Goal: Contribute content

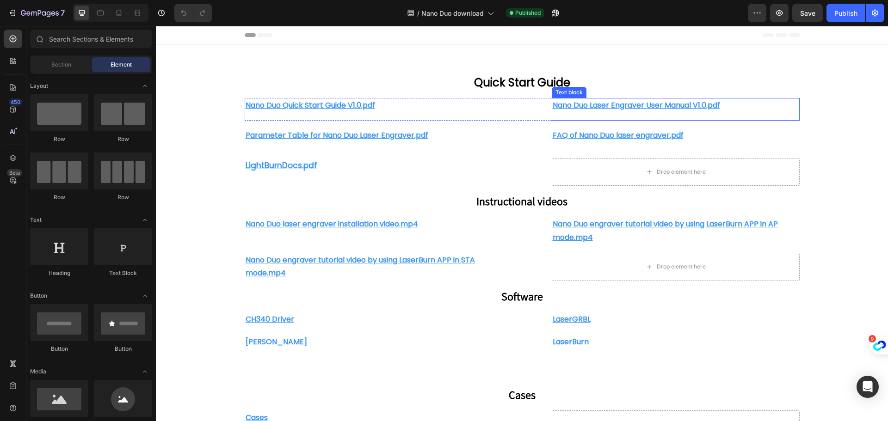
click at [649, 107] on u "Nano Duo Laser Engraver User Manual V1.0.pdf" at bounding box center [635, 105] width 167 height 11
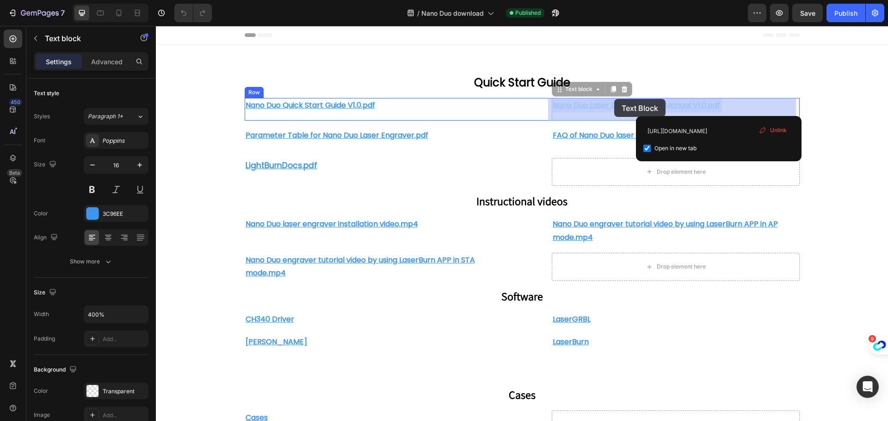
drag, startPoint x: 723, startPoint y: 107, endPoint x: 615, endPoint y: 99, distance: 107.6
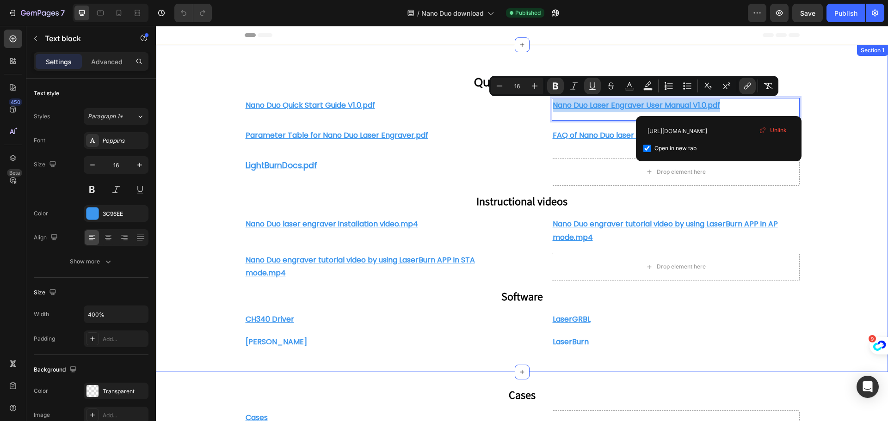
drag, startPoint x: 740, startPoint y: 103, endPoint x: 517, endPoint y: 98, distance: 222.9
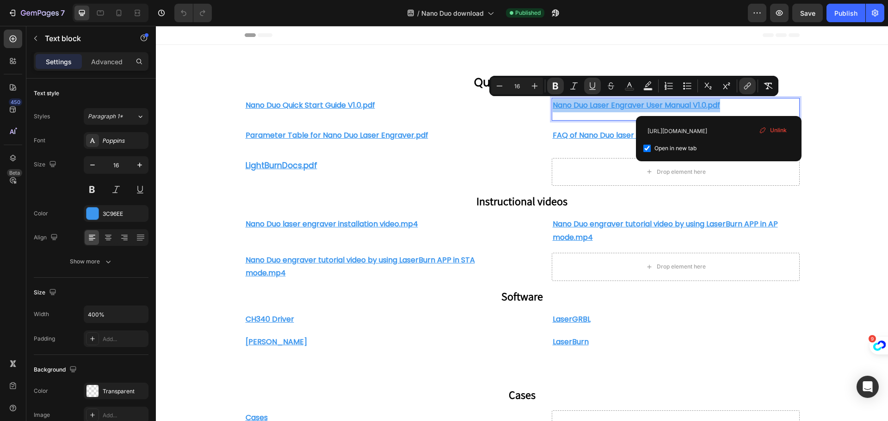
click at [780, 128] on span "Unlink" at bounding box center [778, 130] width 17 height 8
drag, startPoint x: 935, startPoint y: 153, endPoint x: 780, endPoint y: 128, distance: 157.9
click at [780, 128] on div "Quick Start Guide Heading Row Nano Duo Quick Start Guide V1.0.pdf Text block Ro…" at bounding box center [522, 209] width 732 height 298
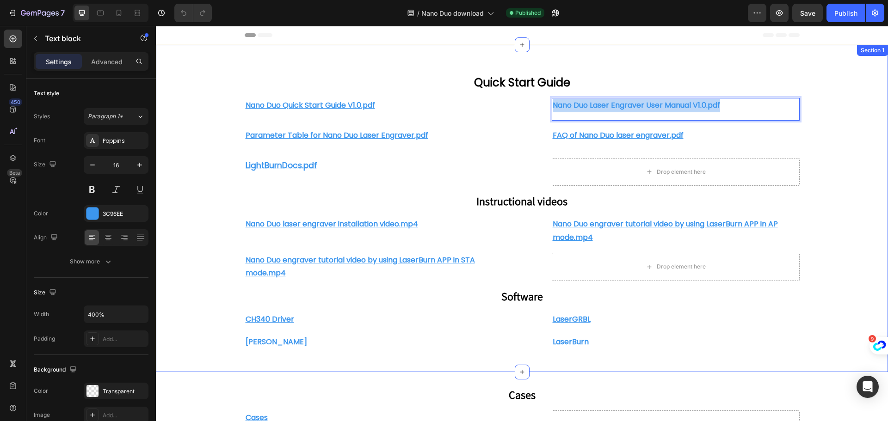
drag, startPoint x: 724, startPoint y: 103, endPoint x: 480, endPoint y: 96, distance: 244.2
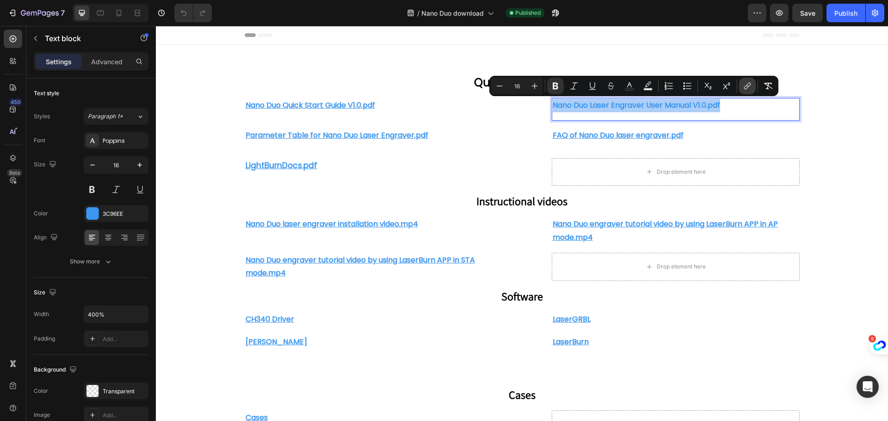
click at [745, 84] on icon "Editor contextual toolbar" at bounding box center [747, 85] width 9 height 9
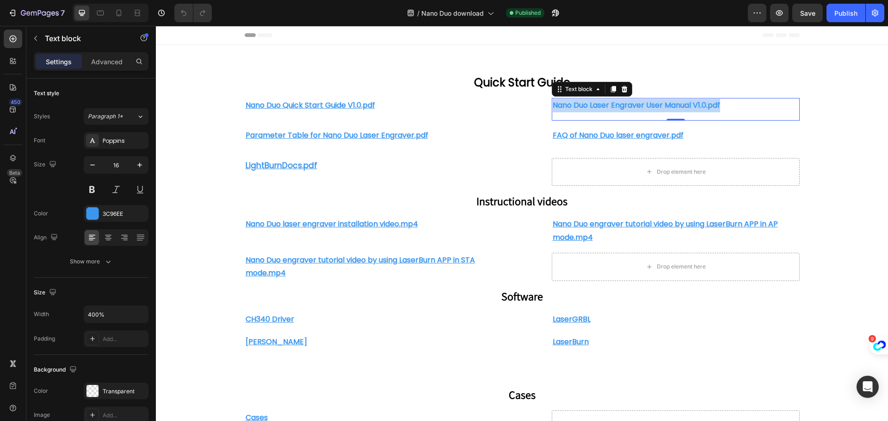
click at [733, 105] on p "Nano Duo Laser Engraver User Manual V1.0.pdf" at bounding box center [675, 105] width 246 height 13
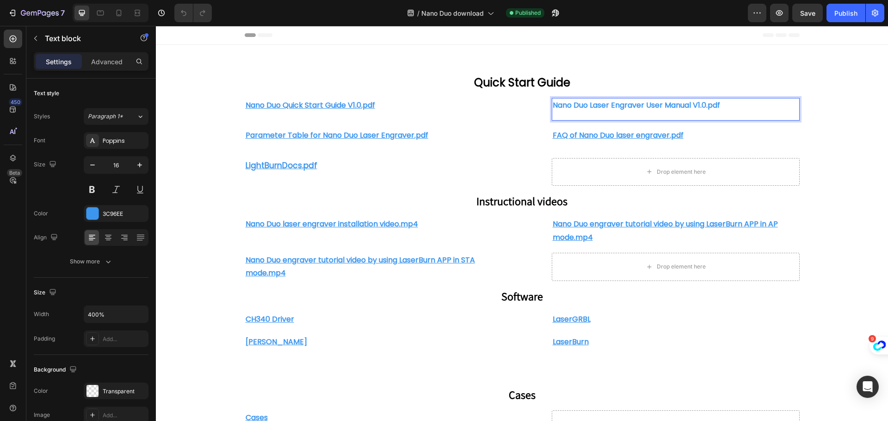
click at [730, 105] on p "Nano Duo Laser Engraver User Manual V1.0.pdf" at bounding box center [675, 105] width 246 height 13
drag, startPoint x: 731, startPoint y: 102, endPoint x: 519, endPoint y: 103, distance: 212.7
click at [519, 103] on div "Nano Duo Quick Start Guide V1.0.pdf Text block Row Nano Duo Laser Engraver User…" at bounding box center [522, 109] width 555 height 23
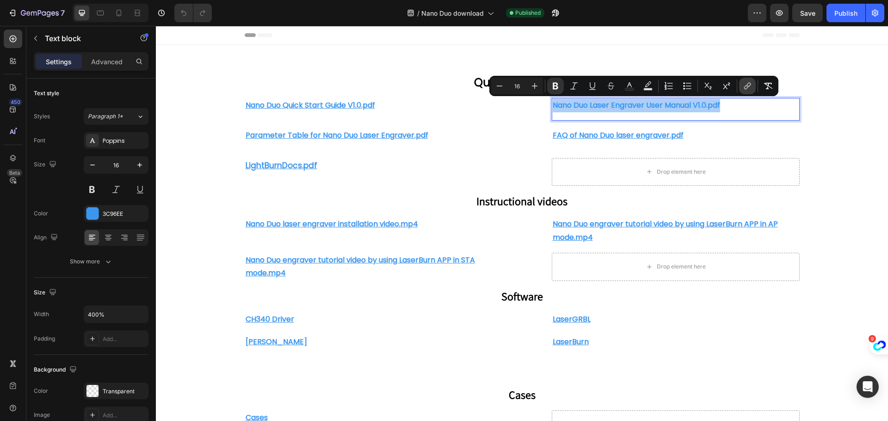
click at [751, 86] on icon "Editor contextual toolbar" at bounding box center [747, 85] width 9 height 9
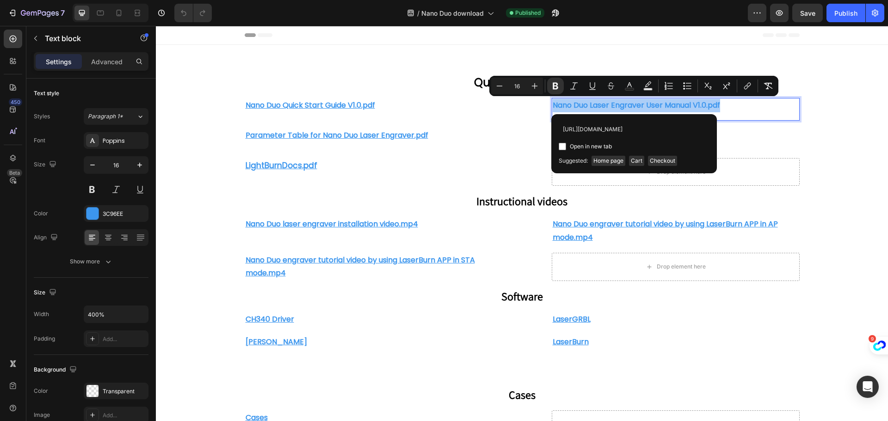
scroll to position [0, 136]
type input "[URL][DOMAIN_NAME]"
click at [565, 145] on input "Editor contextual toolbar" at bounding box center [562, 146] width 7 height 7
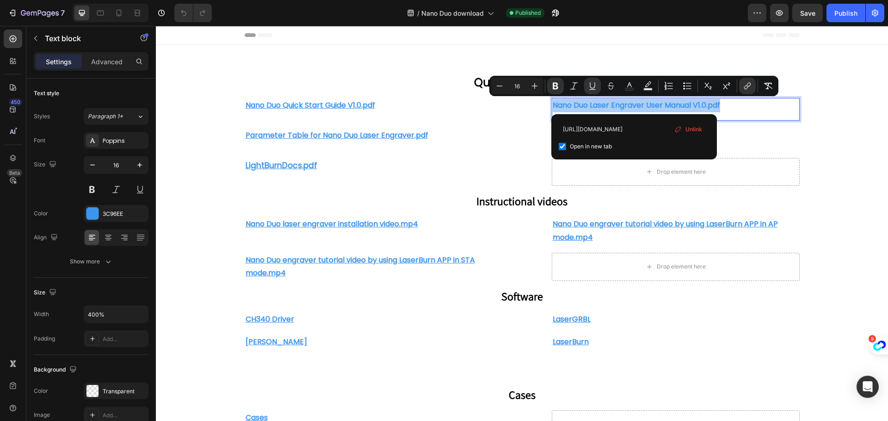
click at [565, 145] on input "Editor contextual toolbar" at bounding box center [562, 146] width 7 height 7
click at [563, 147] on input "Editor contextual toolbar" at bounding box center [562, 146] width 7 height 7
checkbox input "true"
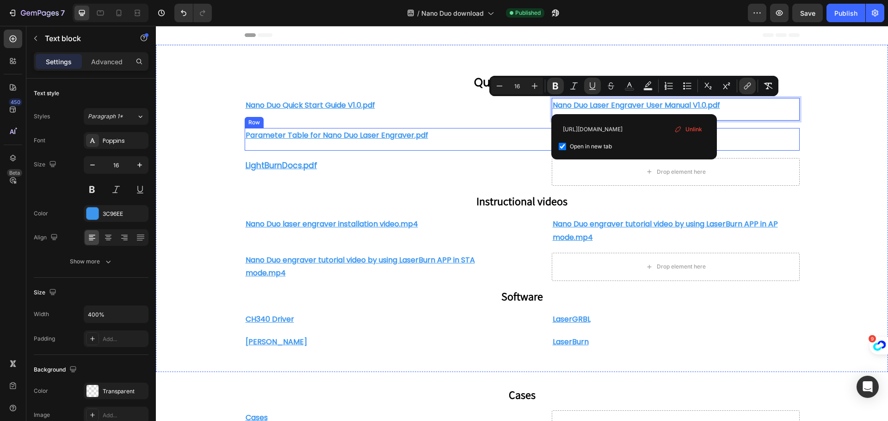
click at [523, 141] on div "Parameter Table for Nano Duo Laser Engraver.pdf Text block Row FAQ of Nano Duo …" at bounding box center [522, 139] width 555 height 23
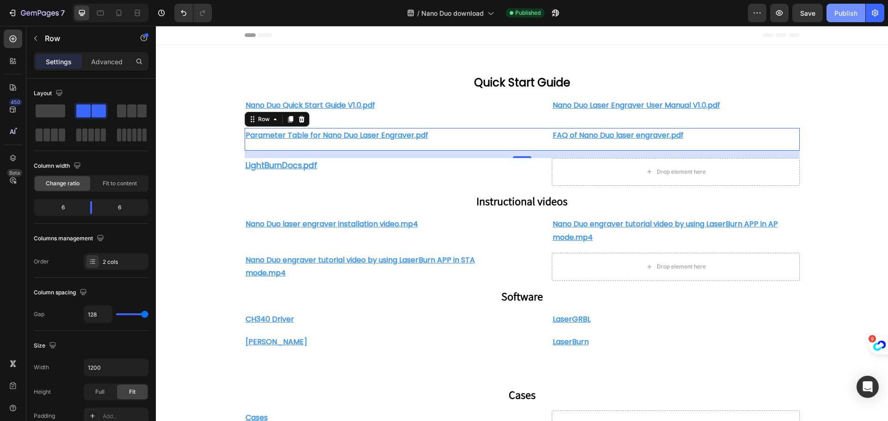
click at [841, 16] on div "Publish" at bounding box center [845, 13] width 23 height 10
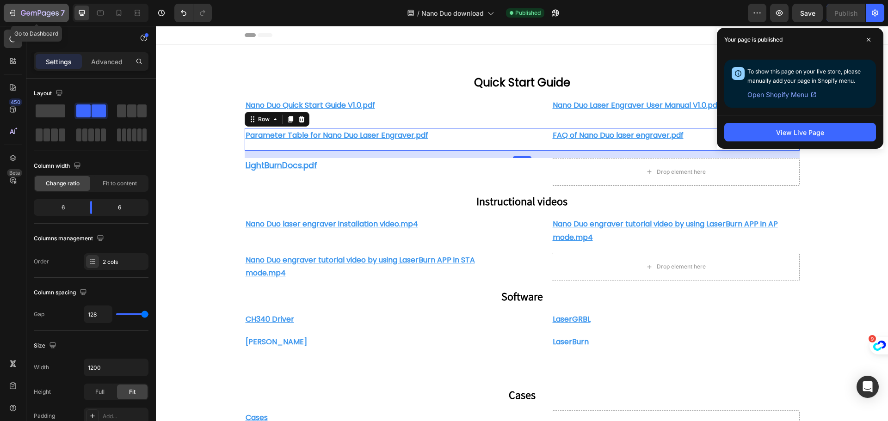
click at [17, 8] on icon "button" at bounding box center [12, 12] width 9 height 9
